Goal: Task Accomplishment & Management: Manage account settings

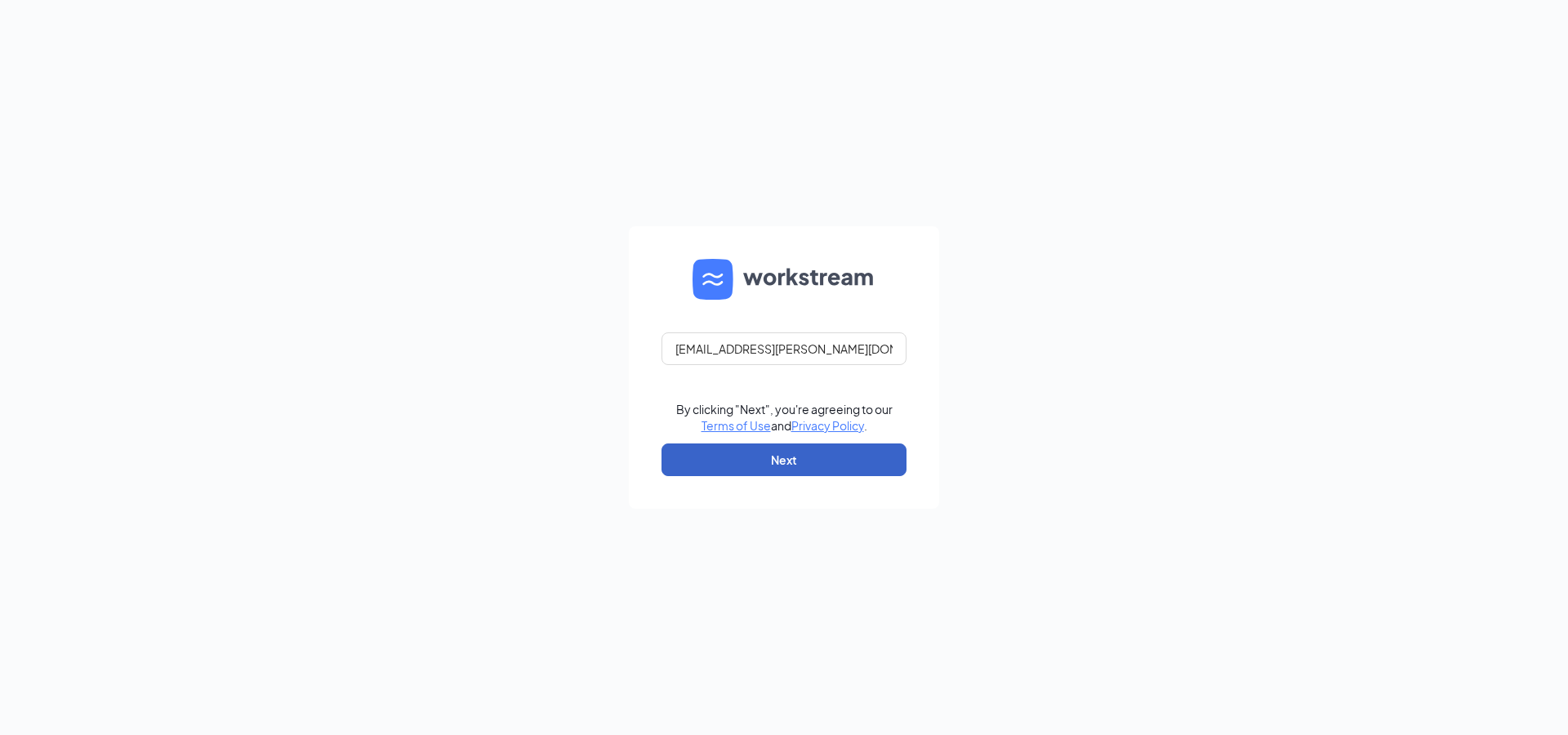
click at [785, 462] on button "Next" at bounding box center [784, 459] width 245 height 32
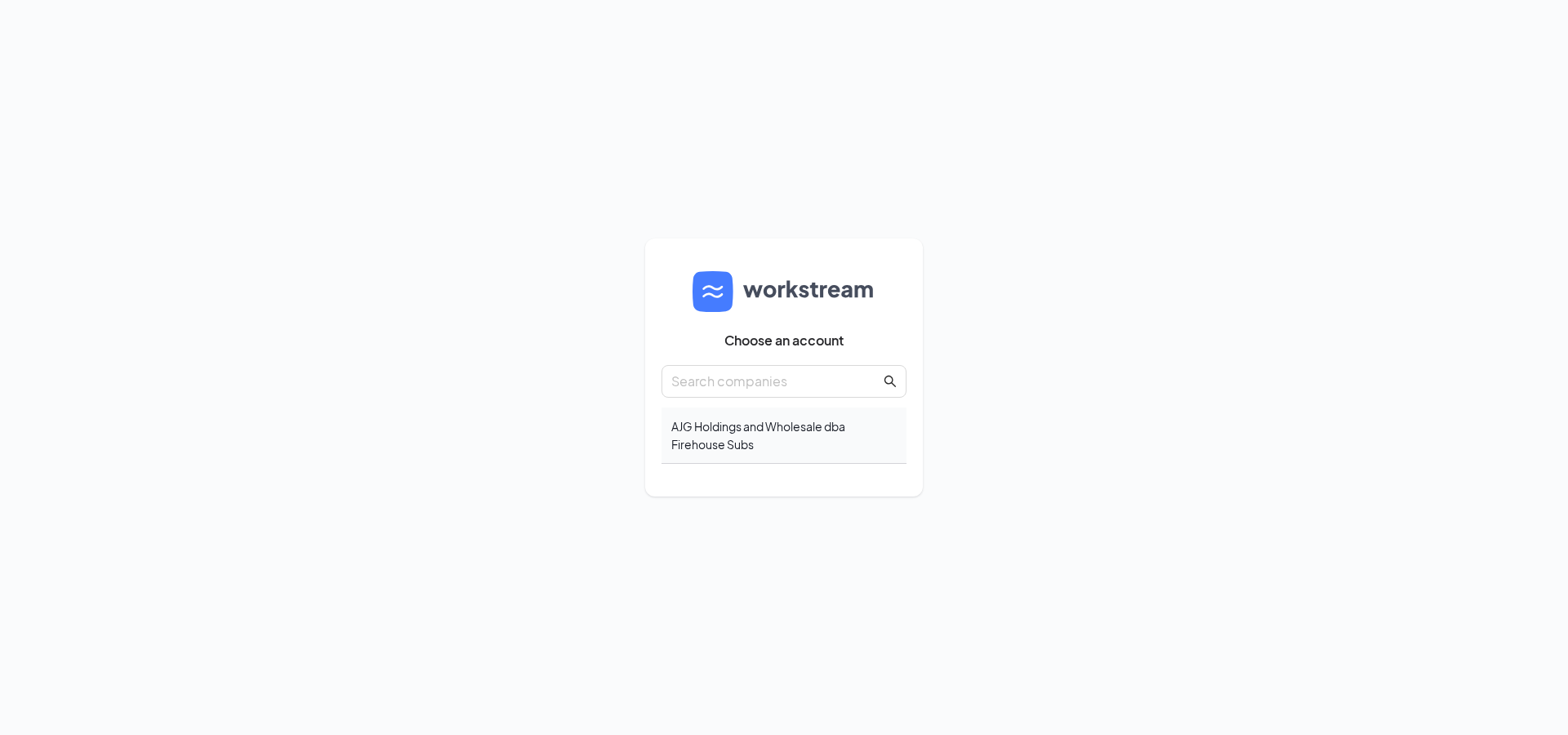
click at [761, 438] on div "AJG Holdings and Wholesale dba Firehouse Subs" at bounding box center [784, 436] width 245 height 56
click at [761, 438] on body "Choose an account AJG Holdings and Wholesale dba Firehouse Subs" at bounding box center [784, 368] width 1568 height 735
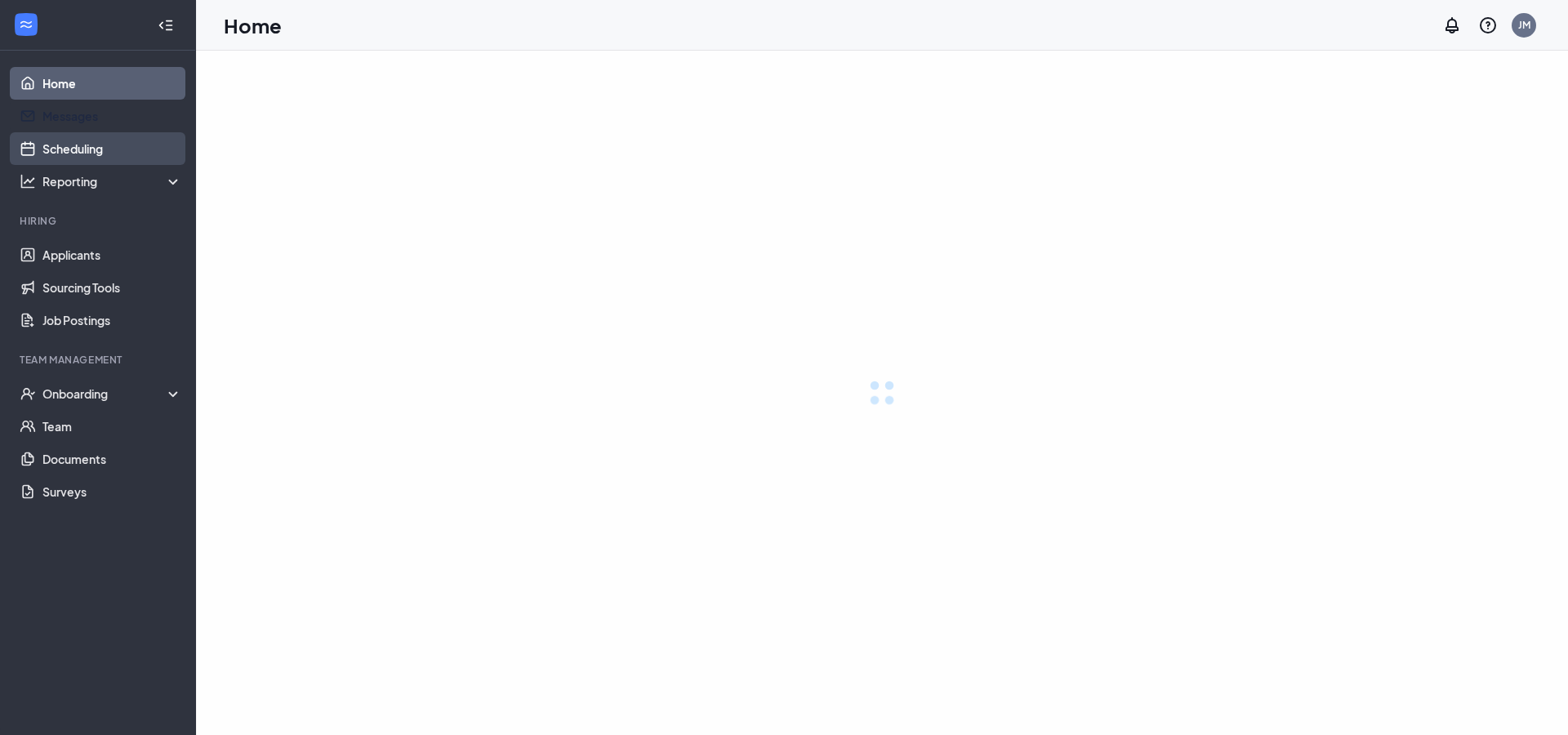
click at [101, 149] on link "Scheduling" at bounding box center [113, 148] width 140 height 32
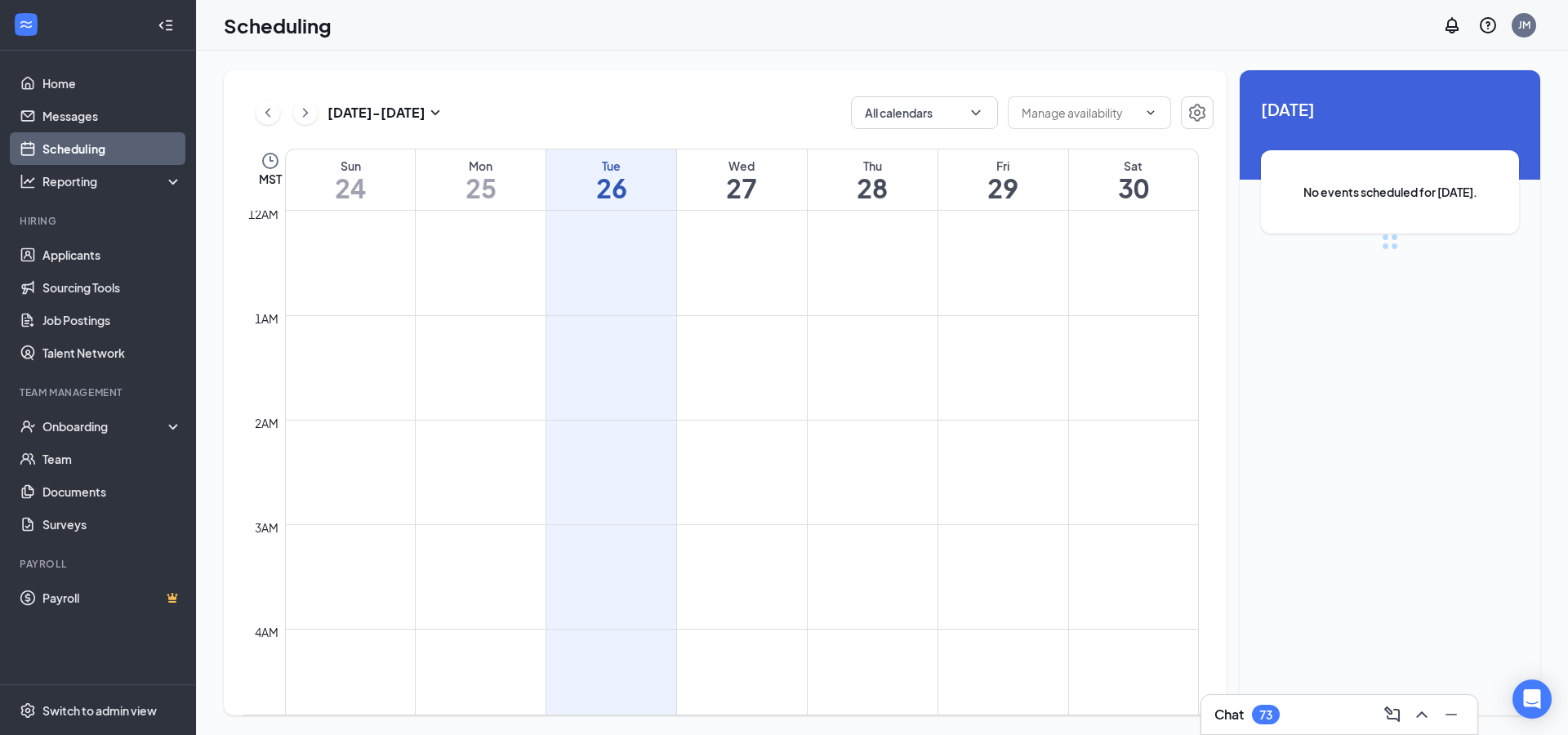
click at [105, 146] on link "Scheduling" at bounding box center [113, 148] width 140 height 32
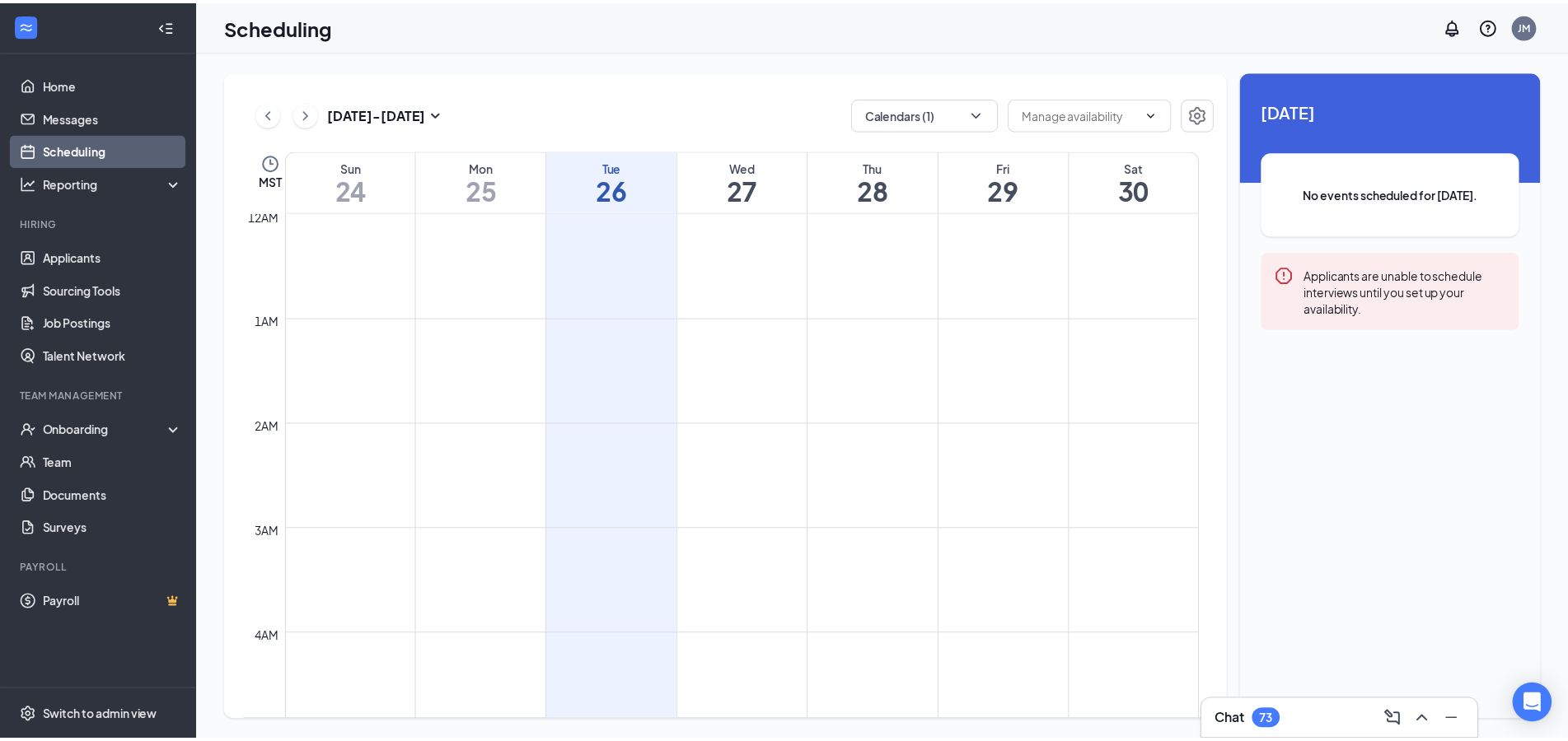
scroll to position [810, 0]
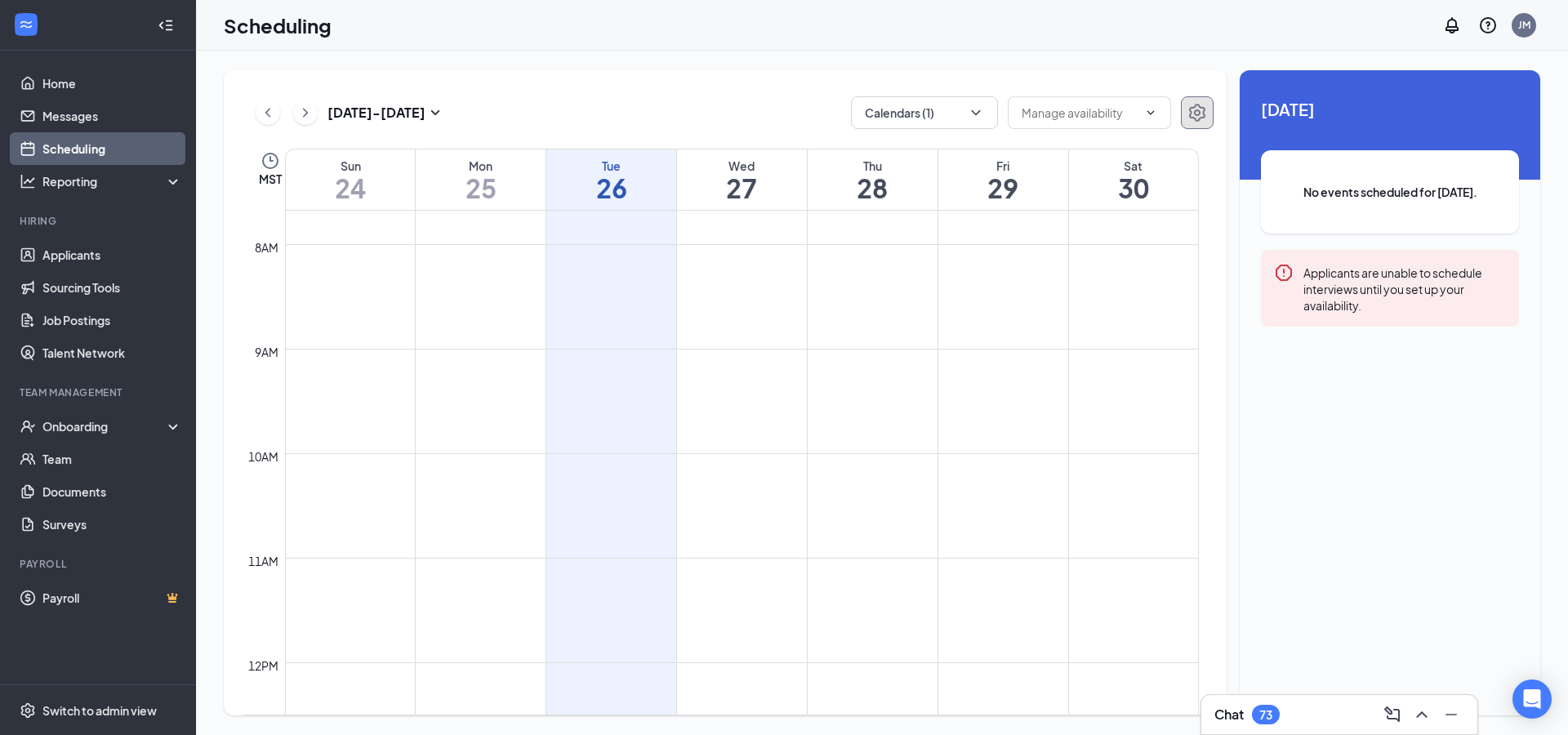
click at [1199, 116] on icon "Settings" at bounding box center [1197, 113] width 19 height 19
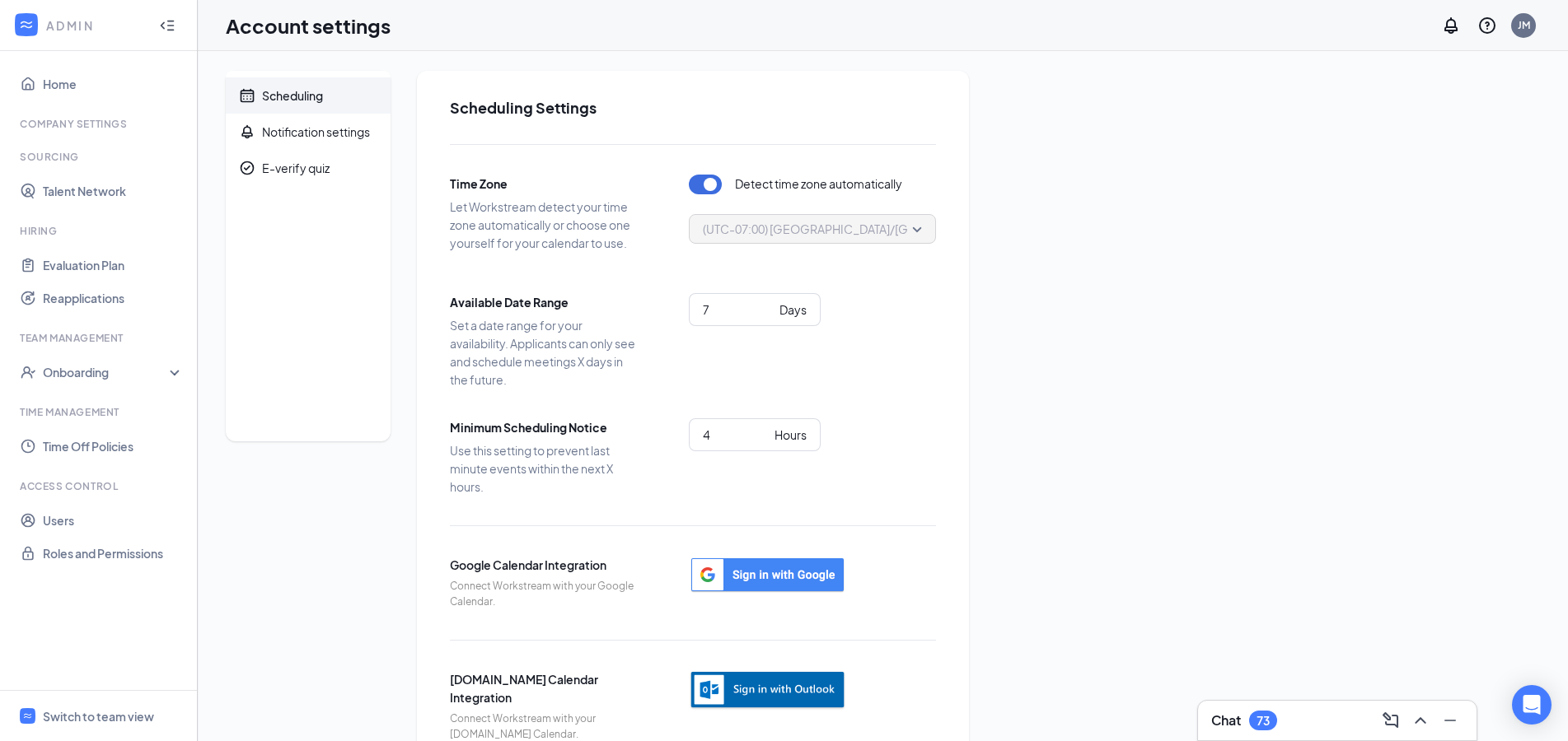
click at [787, 690] on img "button" at bounding box center [768, 691] width 157 height 41
click at [794, 686] on img "button" at bounding box center [768, 691] width 157 height 41
click at [806, 690] on img "button" at bounding box center [768, 691] width 157 height 41
click at [784, 687] on img "button" at bounding box center [768, 691] width 157 height 41
click at [783, 689] on img "button" at bounding box center [768, 691] width 157 height 41
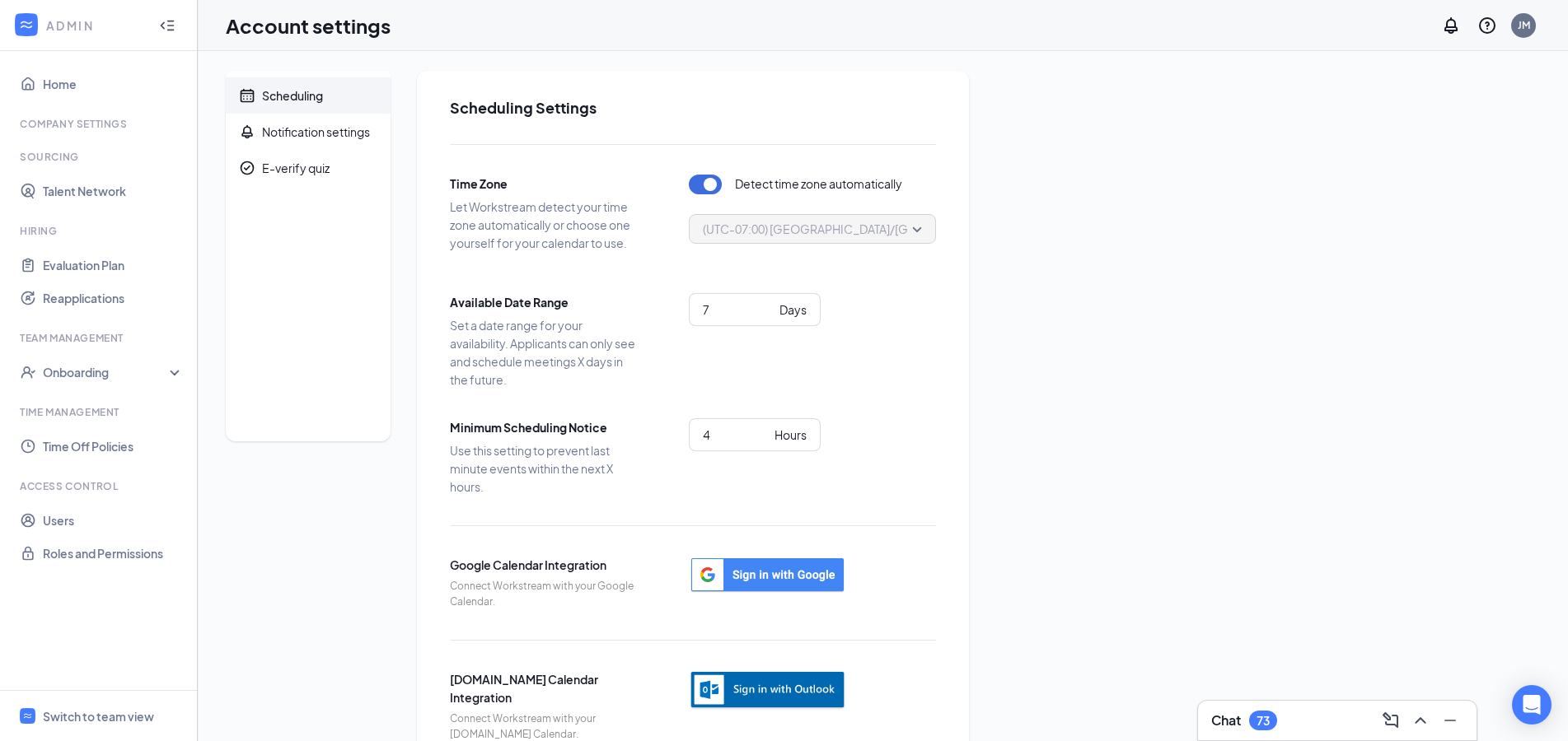
click at [778, 692] on img "button" at bounding box center [768, 691] width 157 height 41
click at [1029, 34] on div "Account settings JM" at bounding box center [882, 26] width 1370 height 51
click at [736, 692] on img "button" at bounding box center [768, 691] width 157 height 41
click at [790, 689] on img "button" at bounding box center [768, 691] width 157 height 41
